Goal: Task Accomplishment & Management: Manage account settings

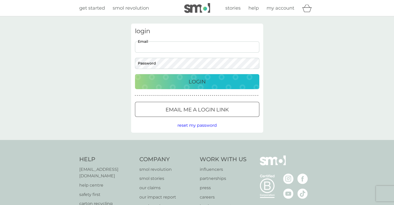
click at [152, 48] on input "Email" at bounding box center [197, 46] width 124 height 11
type input "beckielightfoot@hotmail.co.uk"
click at [135, 74] on button "Login" at bounding box center [197, 81] width 124 height 15
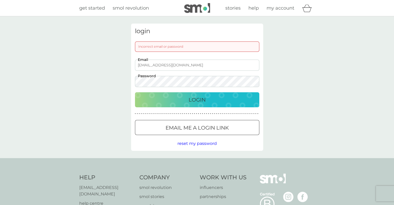
click at [198, 126] on div at bounding box center [196, 127] width 3 height 3
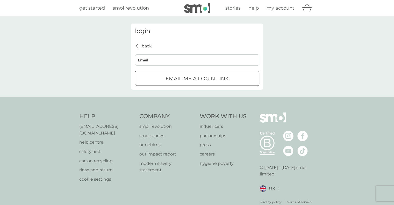
click at [174, 62] on input "Email" at bounding box center [197, 59] width 124 height 11
type input "beckielightfoot@hotmail.co.uk"
click at [177, 75] on p "Email me a login link" at bounding box center [197, 78] width 63 height 8
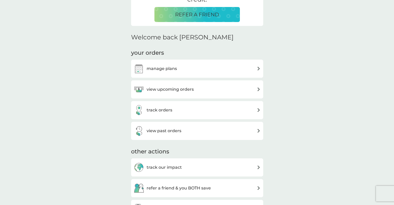
scroll to position [130, 0]
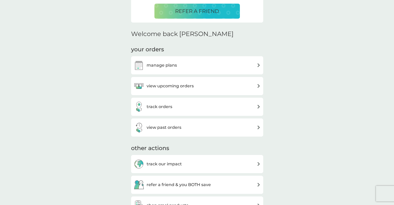
click at [167, 66] on h3 "manage plans" at bounding box center [162, 65] width 30 height 7
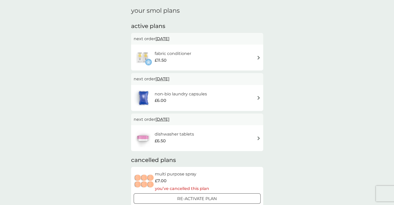
scroll to position [26, 0]
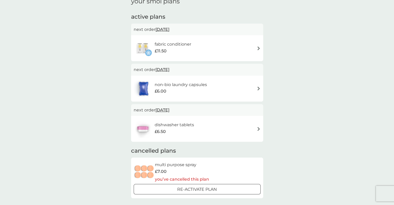
click at [248, 86] on div "non-bio laundry capsules £6.00" at bounding box center [197, 89] width 127 height 18
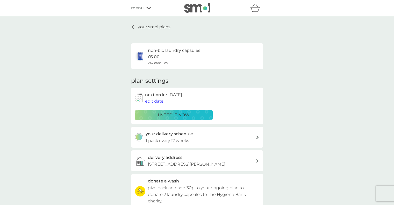
click at [157, 100] on span "edit date" at bounding box center [154, 101] width 18 height 5
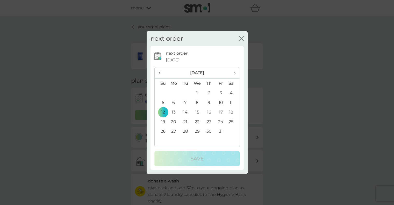
click at [159, 73] on span "‹" at bounding box center [161, 72] width 5 height 11
click at [187, 131] on td "30" at bounding box center [186, 131] width 12 height 10
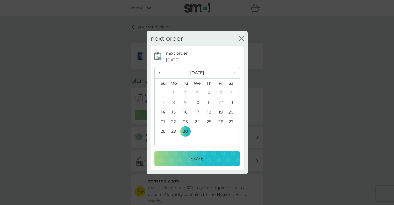
click at [198, 157] on p "Save" at bounding box center [196, 158] width 13 height 8
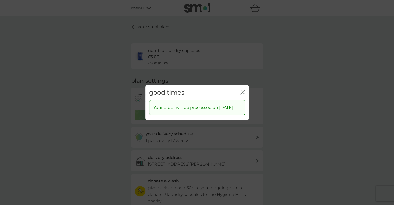
click at [243, 90] on icon "close" at bounding box center [244, 92] width 2 height 4
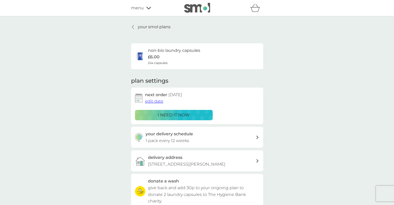
click at [140, 28] on p "your smol plans" at bounding box center [154, 27] width 33 height 7
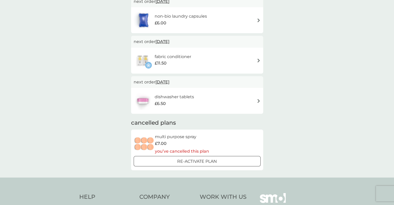
scroll to position [78, 0]
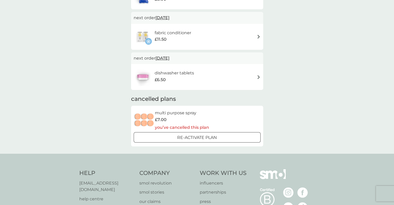
click at [183, 78] on div "£6.50" at bounding box center [174, 79] width 39 height 7
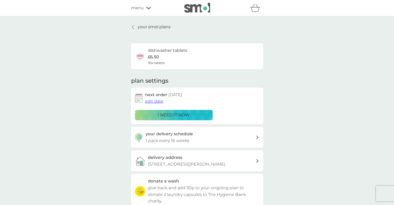
click at [173, 135] on h3 "your delivery schedule" at bounding box center [169, 134] width 47 height 7
select select "112"
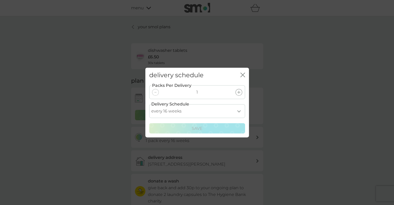
click at [243, 75] on icon "close" at bounding box center [242, 75] width 5 height 5
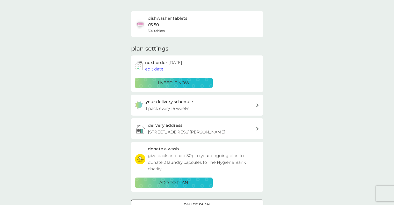
scroll to position [78, 0]
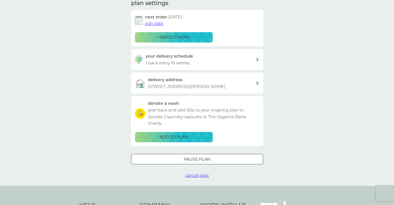
click at [187, 158] on p "Pause plan" at bounding box center [197, 159] width 27 height 7
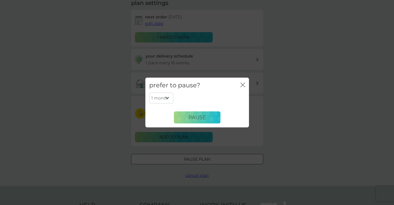
click at [166, 98] on select "1 month 2 months 3 months 4 months 5 months 6 months" at bounding box center [161, 98] width 24 height 11
select select "4"
click at [149, 93] on select "1 month 2 months 3 months 4 months 5 months 6 months" at bounding box center [161, 98] width 24 height 11
click at [190, 115] on span "Pause" at bounding box center [197, 117] width 18 height 6
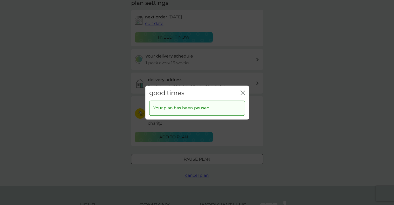
click at [241, 93] on icon "close" at bounding box center [242, 92] width 5 height 5
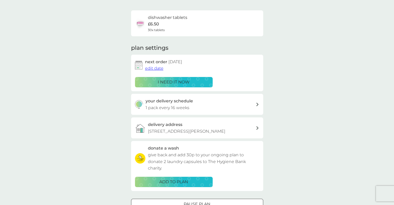
scroll to position [0, 0]
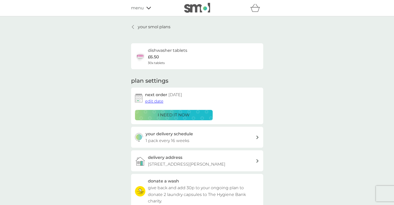
click at [153, 28] on p "your smol plans" at bounding box center [154, 27] width 33 height 7
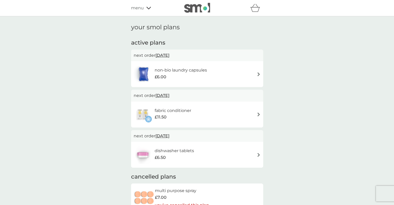
click at [140, 9] on span "menu" at bounding box center [137, 8] width 13 height 7
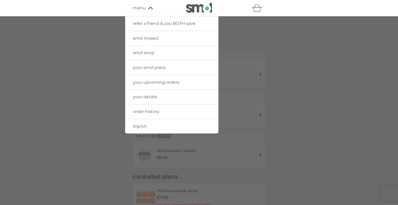
click at [196, 9] on img at bounding box center [199, 8] width 26 height 10
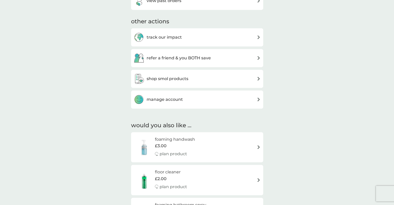
scroll to position [259, 0]
